Goal: Task Accomplishment & Management: Manage account settings

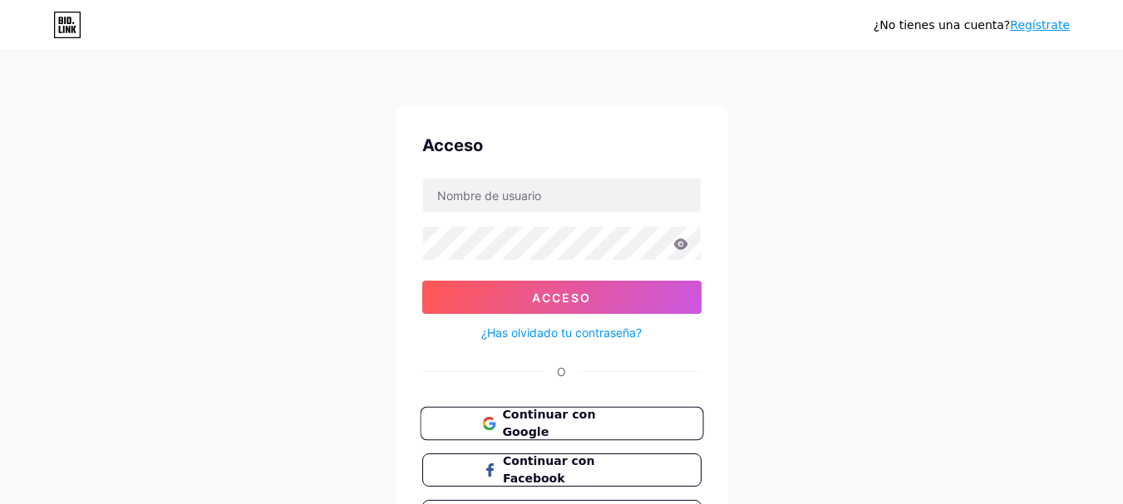
click at [592, 415] on font "Continuar con Google" at bounding box center [548, 424] width 93 height 32
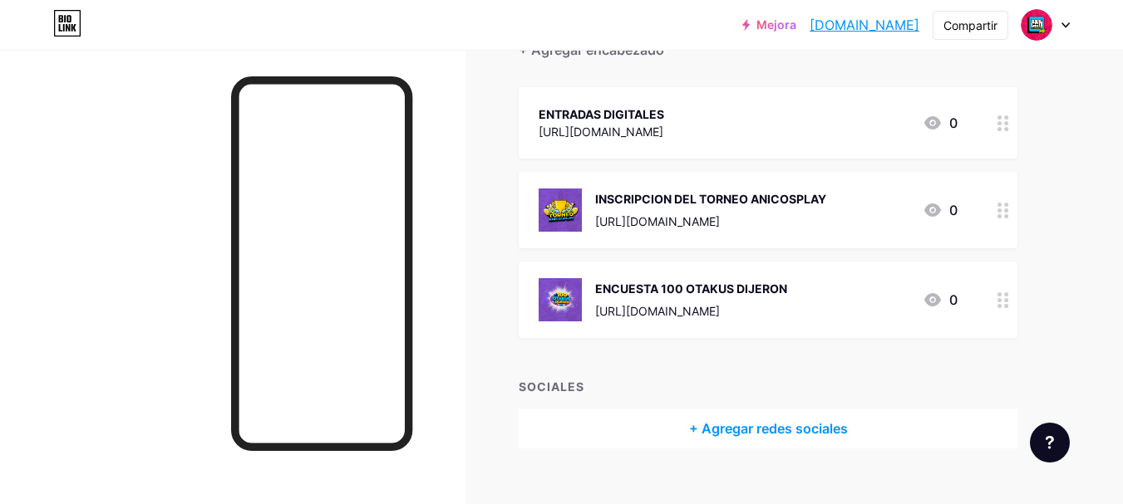
scroll to position [221, 0]
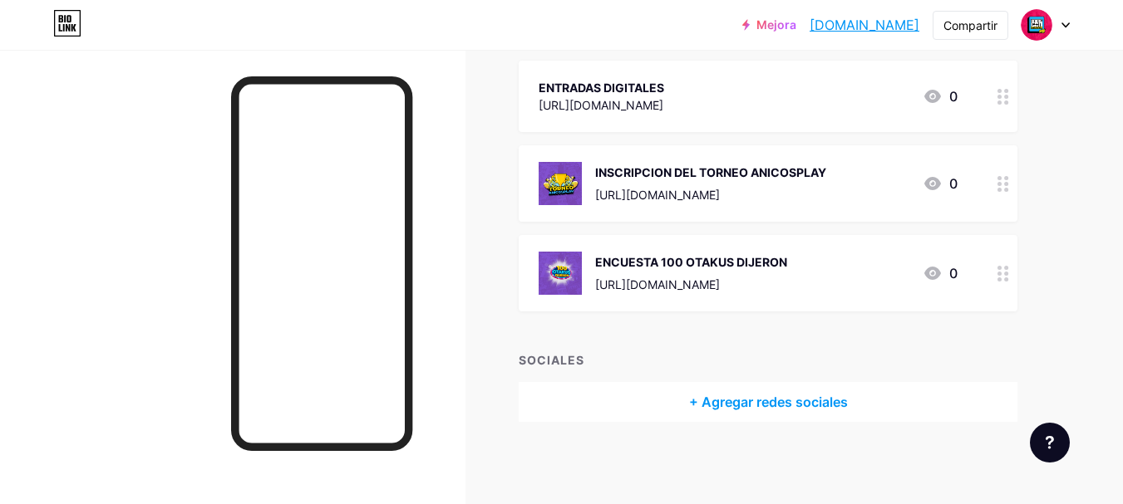
click at [1005, 277] on icon at bounding box center [1003, 274] width 12 height 16
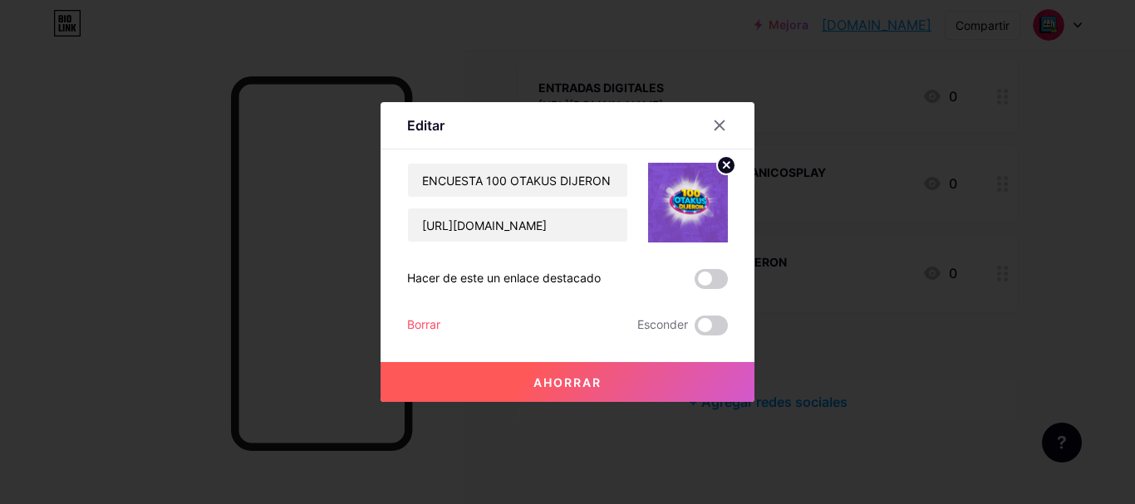
click at [433, 324] on font "Borrar" at bounding box center [423, 324] width 33 height 14
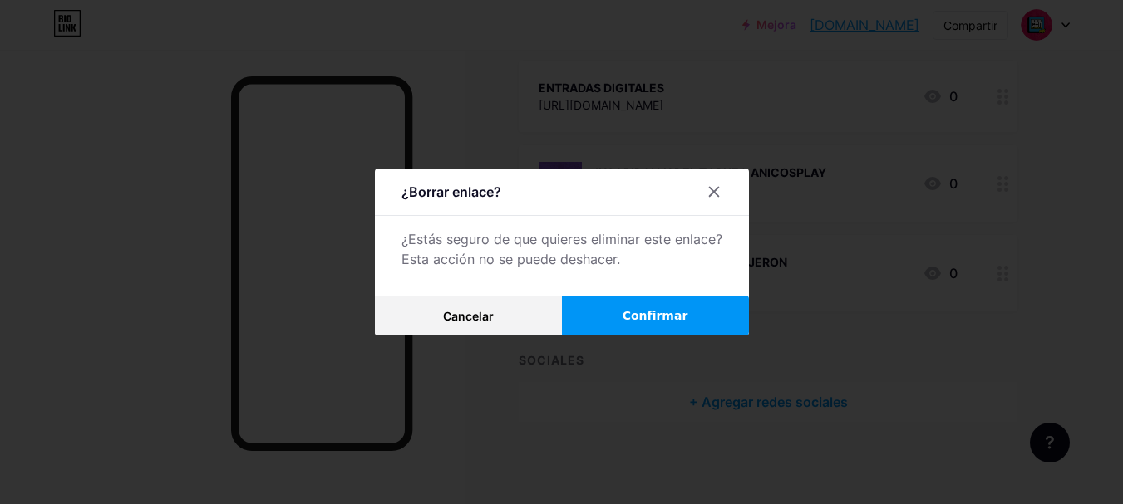
click at [631, 305] on button "Confirmar" at bounding box center [655, 316] width 187 height 40
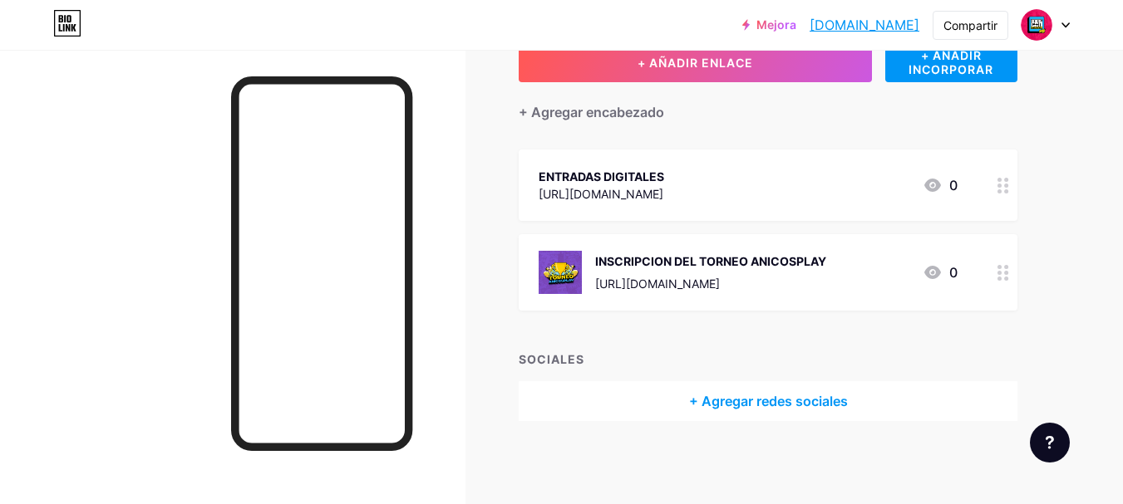
scroll to position [131, 0]
